Goal: Navigation & Orientation: Find specific page/section

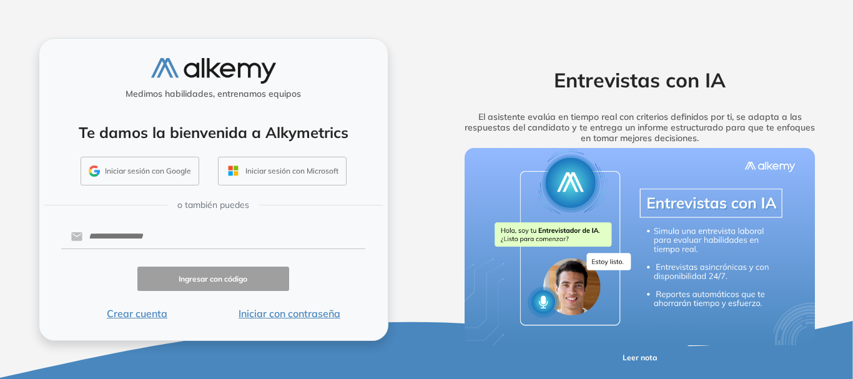
click at [137, 159] on button "Iniciar sesión con Google" at bounding box center [140, 171] width 119 height 29
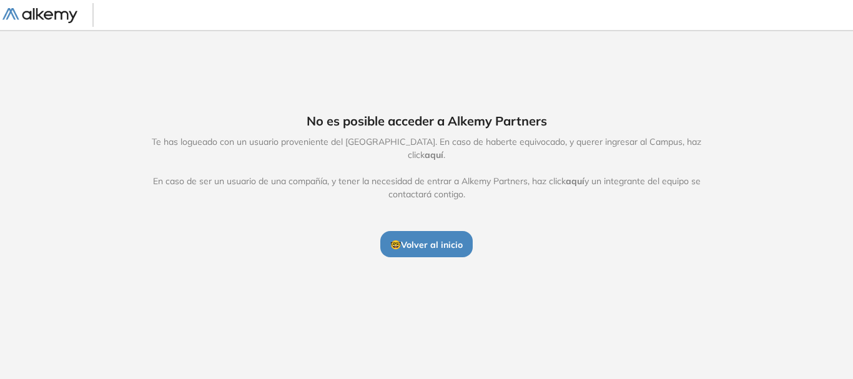
click at [444, 149] on span "aquí" at bounding box center [434, 154] width 19 height 11
